Goal: Register for event/course

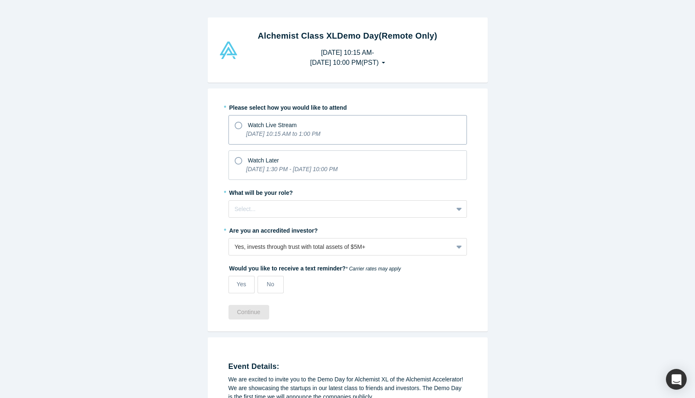
click at [239, 128] on icon at bounding box center [238, 125] width 7 height 7
click at [0, 0] on input "Watch Live Stream [DATE] 10:15 AM to 1:00 PM" at bounding box center [0, 0] width 0 height 0
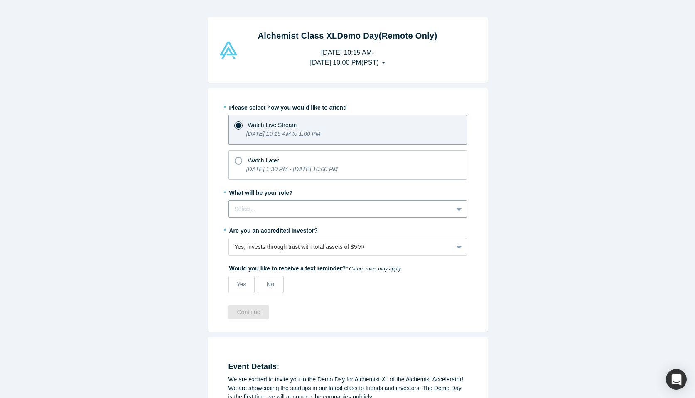
click at [246, 213] on div at bounding box center [341, 209] width 212 height 10
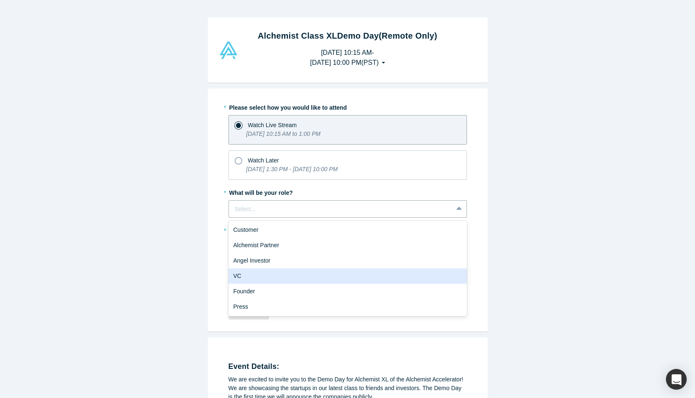
click at [245, 277] on div "VC" at bounding box center [348, 276] width 239 height 15
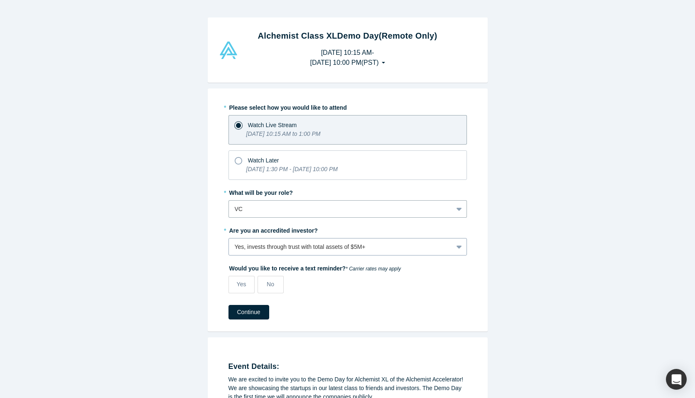
click at [251, 246] on div "Yes, invests through trust with total assets of $5M+" at bounding box center [341, 247] width 212 height 9
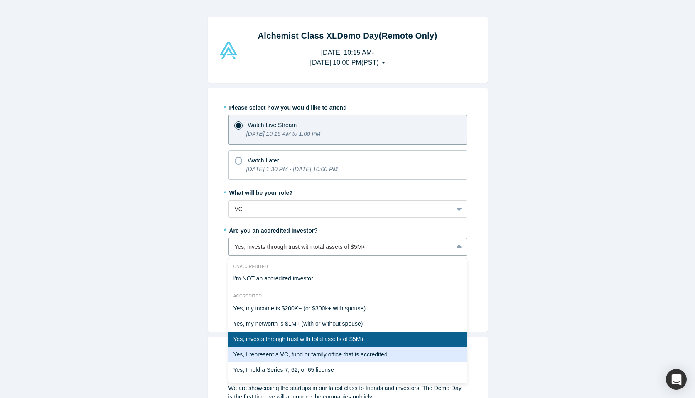
click at [247, 357] on div "Yes, I represent a VC, fund or family office that is accredited" at bounding box center [348, 354] width 239 height 15
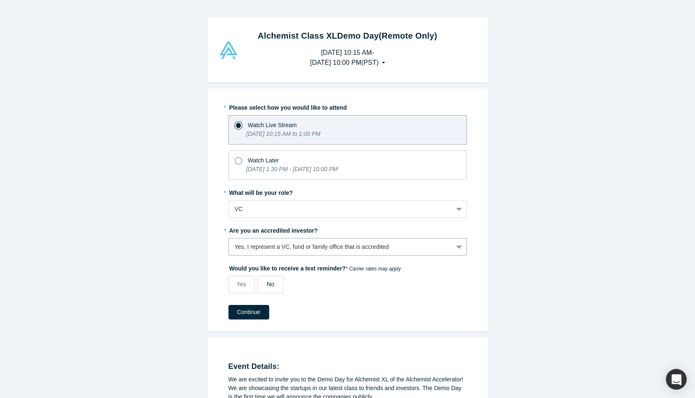
click at [267, 284] on span "No" at bounding box center [270, 284] width 7 height 7
click at [0, 0] on input "No" at bounding box center [0, 0] width 0 height 0
click at [249, 318] on button "Continue" at bounding box center [249, 312] width 41 height 15
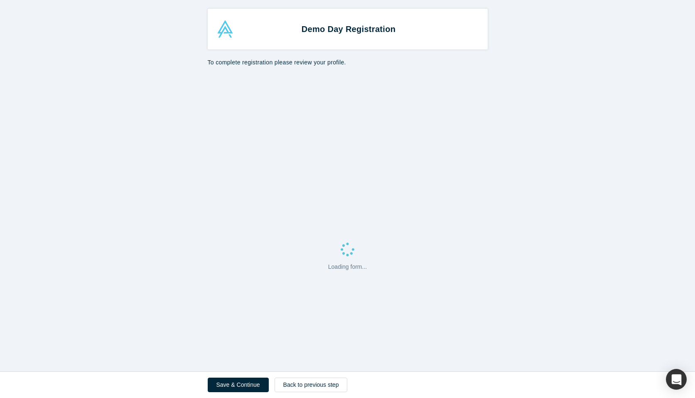
select select "US"
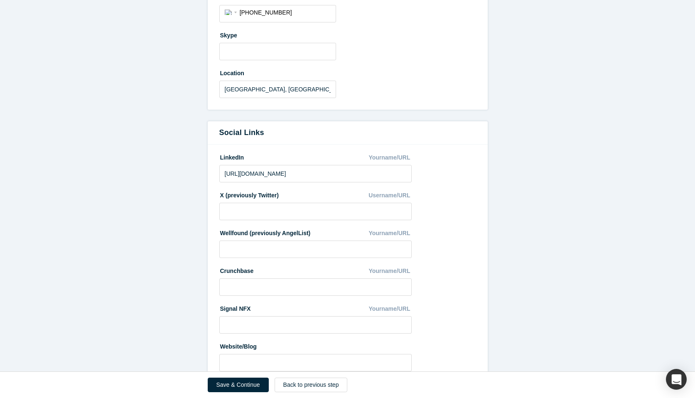
scroll to position [387, 0]
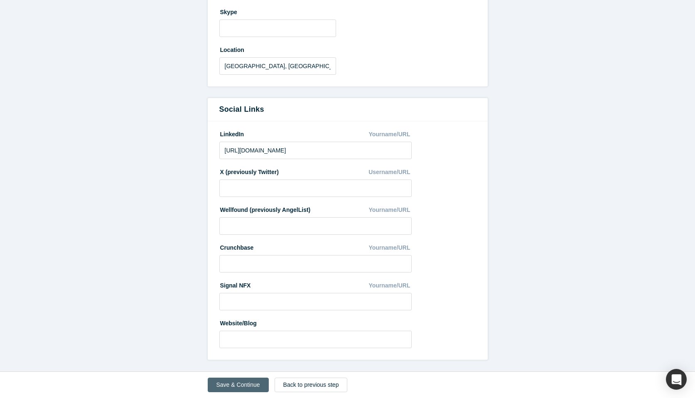
click at [236, 381] on button "Save & Continue" at bounding box center [238, 385] width 61 height 15
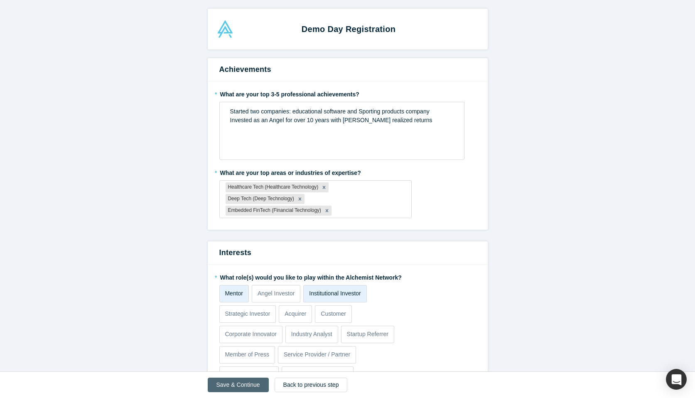
click at [240, 386] on button "Save & Continue" at bounding box center [238, 385] width 61 height 15
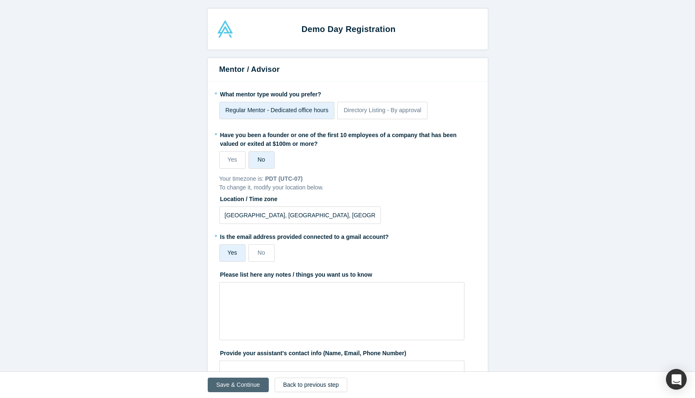
click at [240, 386] on button "Save & Continue" at bounding box center [238, 385] width 61 height 15
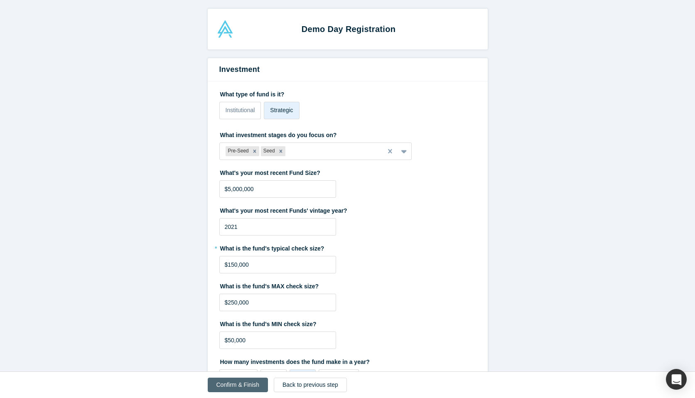
click at [240, 386] on button "Confirm & Finish" at bounding box center [238, 385] width 60 height 15
